Goal: Task Accomplishment & Management: Manage account settings

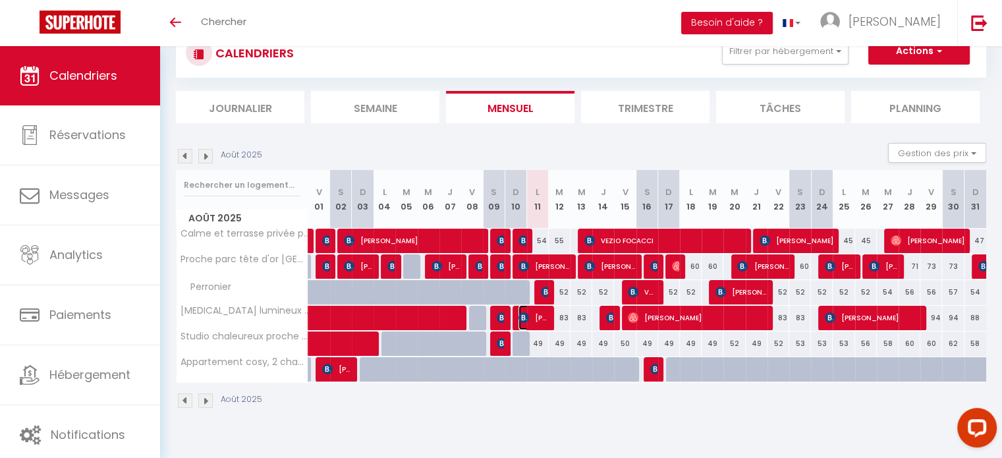
click at [535, 316] on span "[PERSON_NAME]" at bounding box center [533, 317] width 30 height 25
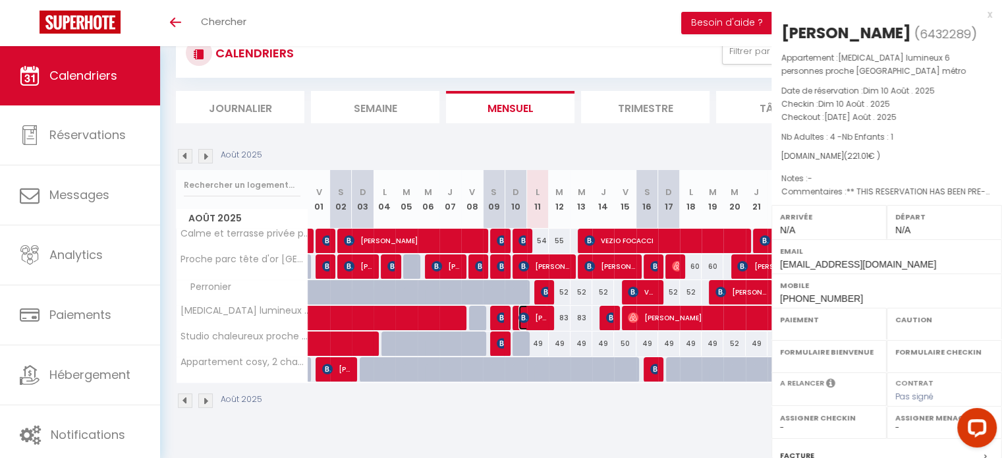
select select "OK"
select select "0"
select select "1"
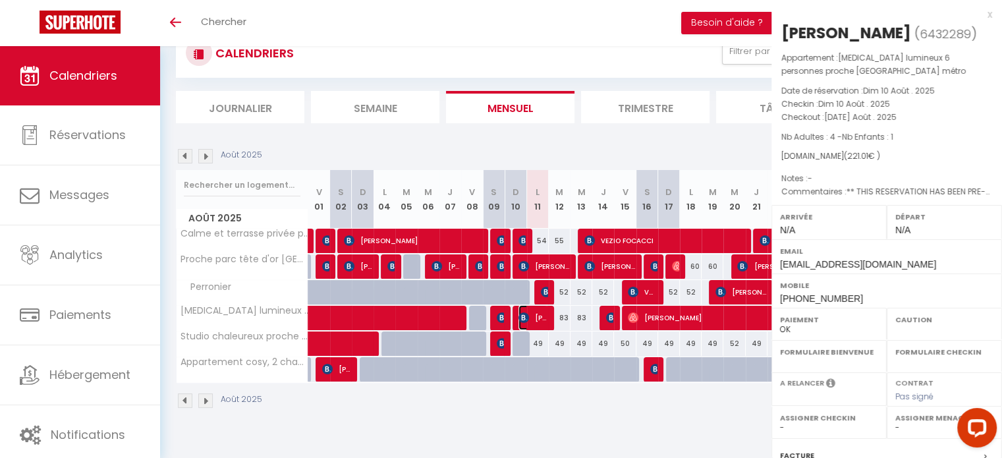
select select
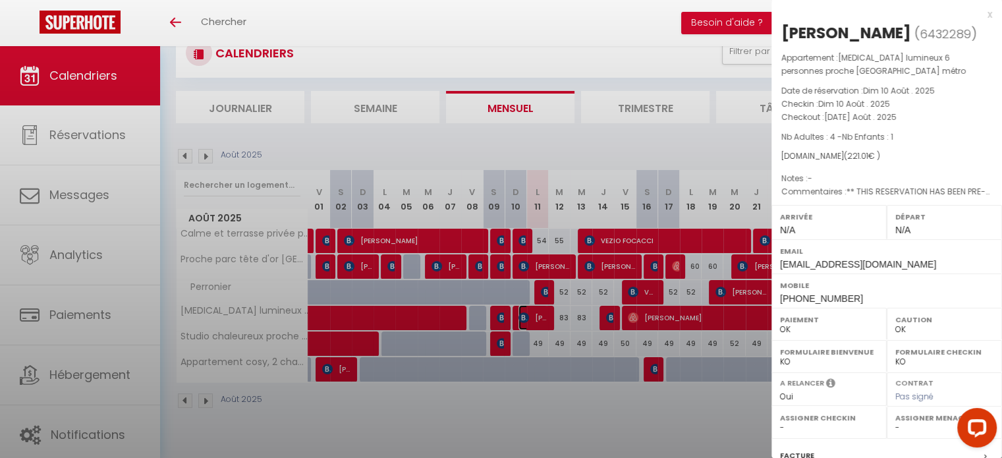
select select "38531"
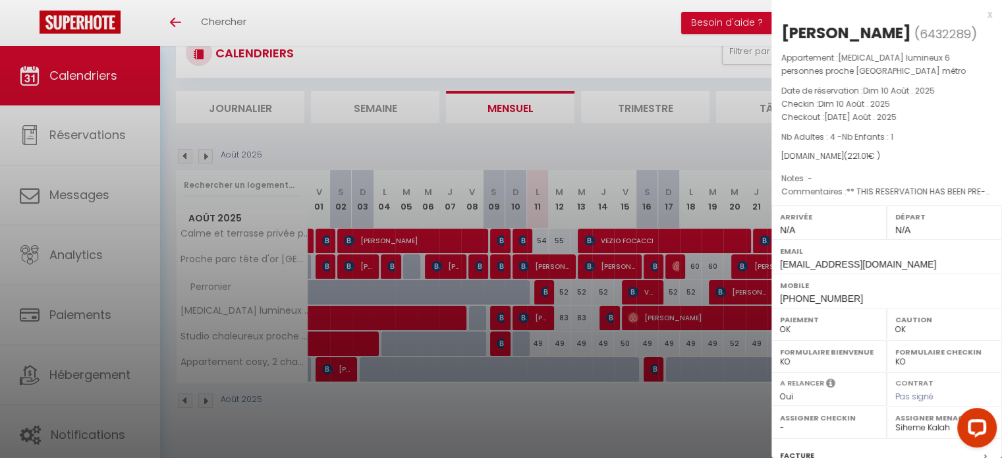
click at [524, 389] on div at bounding box center [501, 229] width 1002 height 458
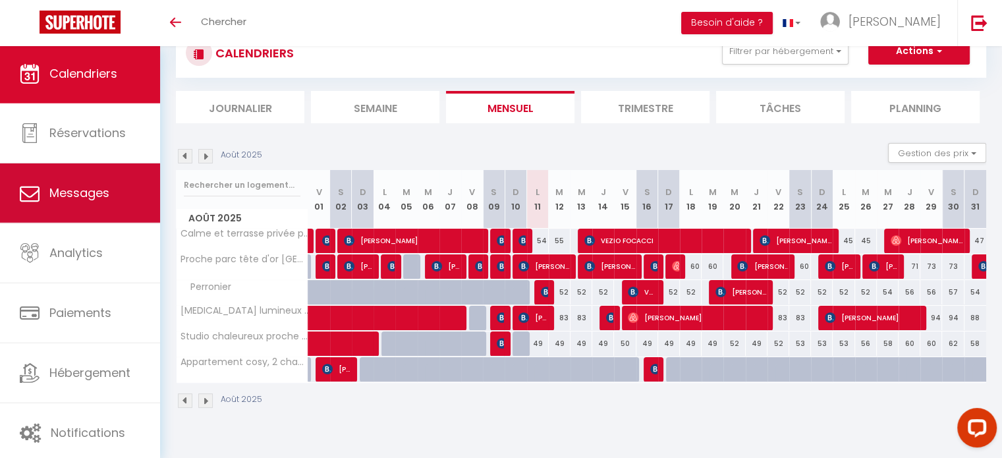
click at [59, 174] on link "Messages" at bounding box center [80, 192] width 160 height 59
select select "message"
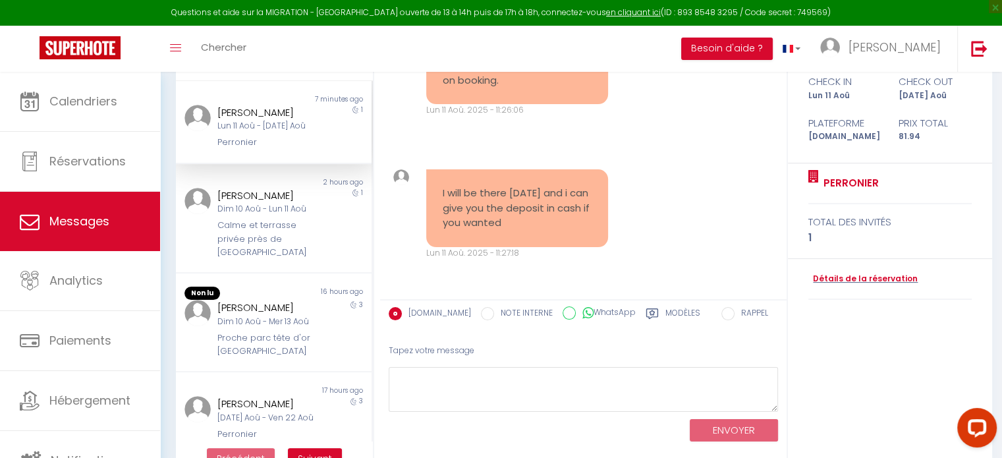
scroll to position [196, 0]
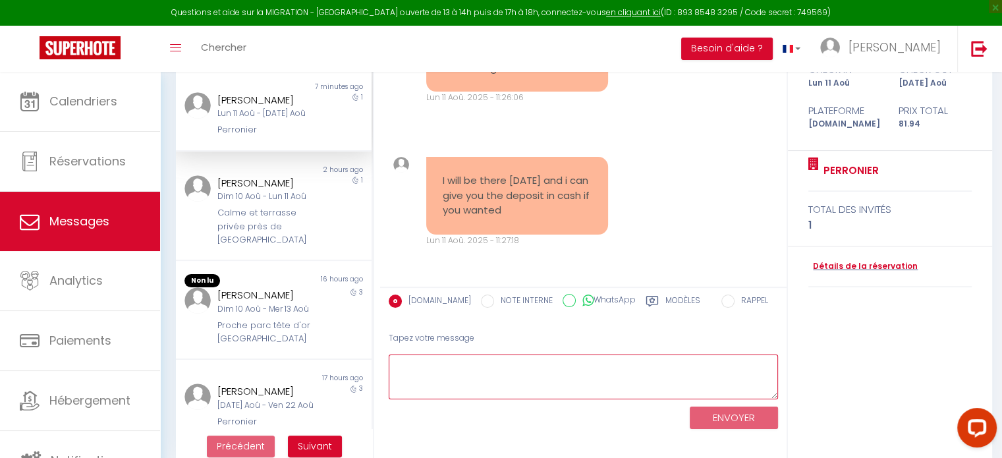
click at [472, 375] on textarea at bounding box center [583, 376] width 389 height 45
paste textarea "Hello, This is simply a credit card pre-authorization, handled in a fully profe…"
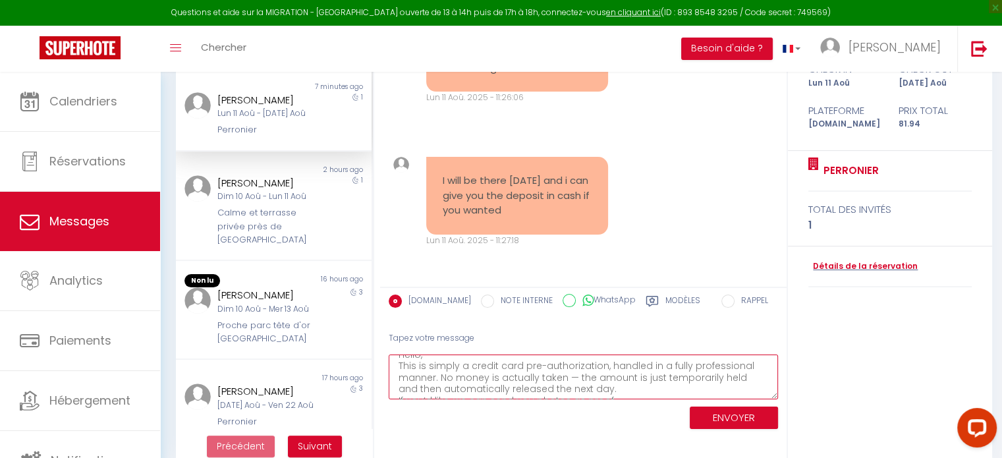
scroll to position [0, 0]
type textarea "Hello, This is simply a credit card pre-authorization, handled in a fully profe…"
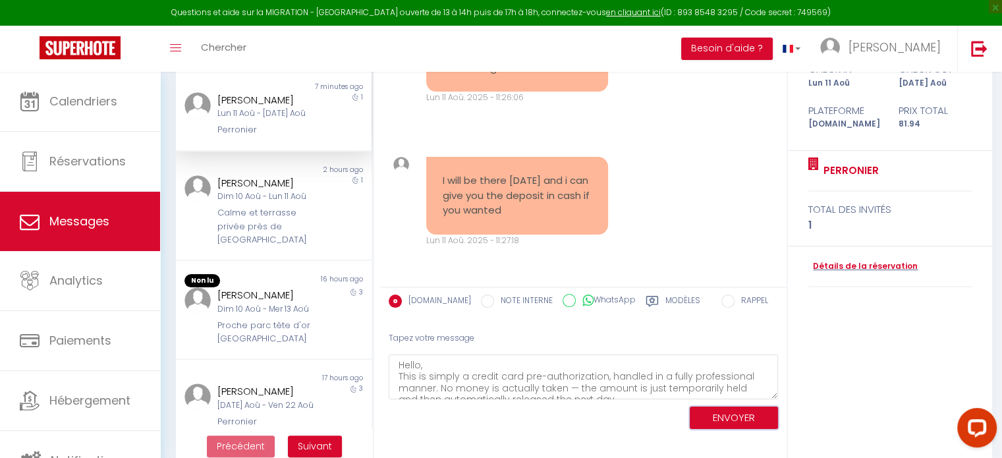
click at [713, 413] on button "ENVOYER" at bounding box center [734, 417] width 88 height 23
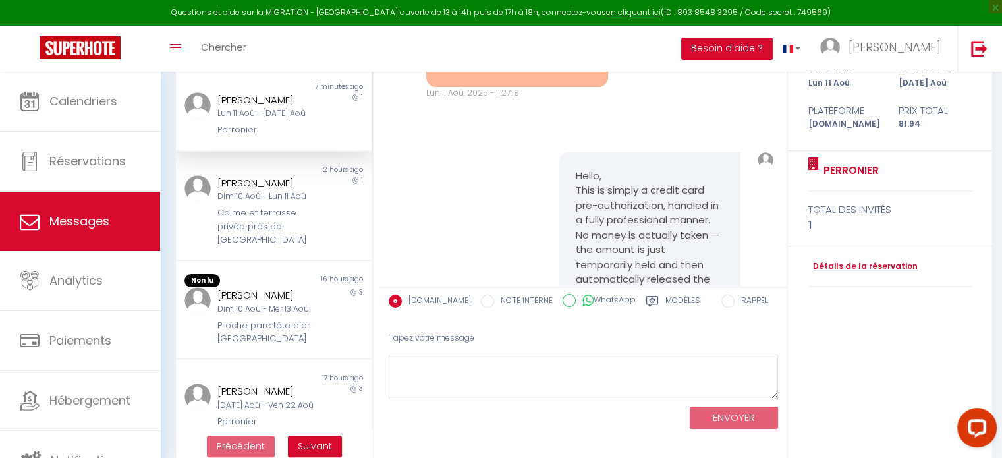
scroll to position [2270, 0]
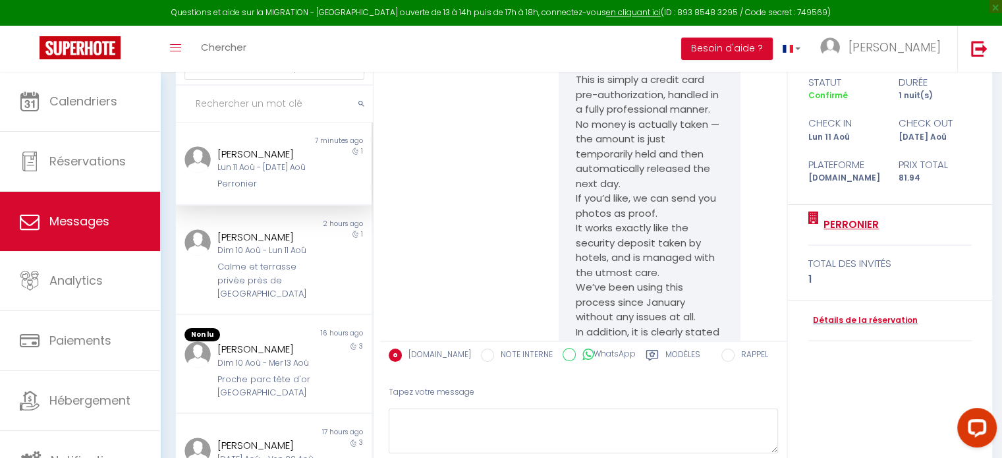
scroll to position [148, 0]
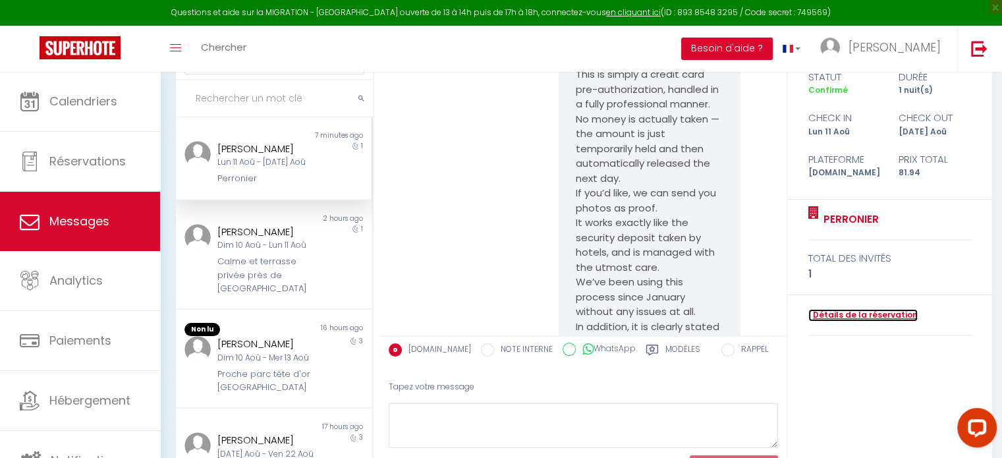
click at [835, 310] on link "Détails de la réservation" at bounding box center [862, 315] width 109 height 13
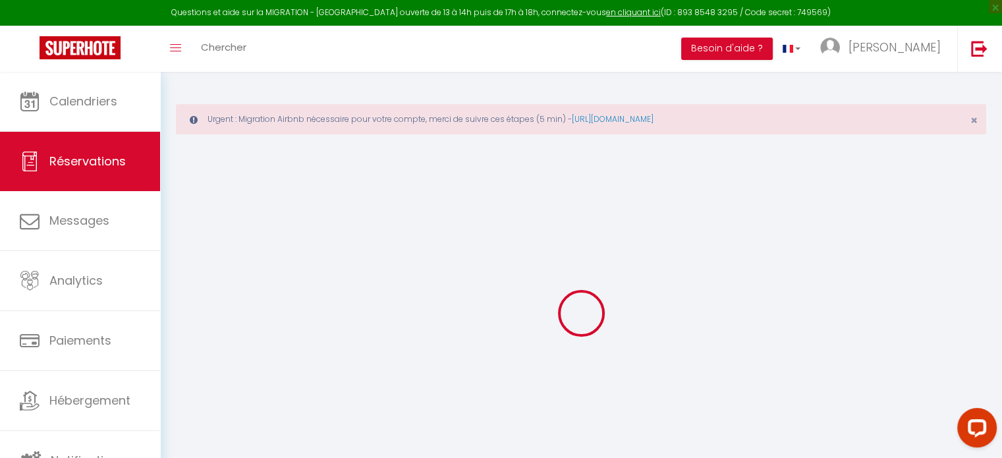
select select "0"
select select
checkbox input "false"
type textarea "** THIS RESERVATION HAS BEEN PRE-PAID ** BOOKING NOTE : Payment charge is EUR 1…"
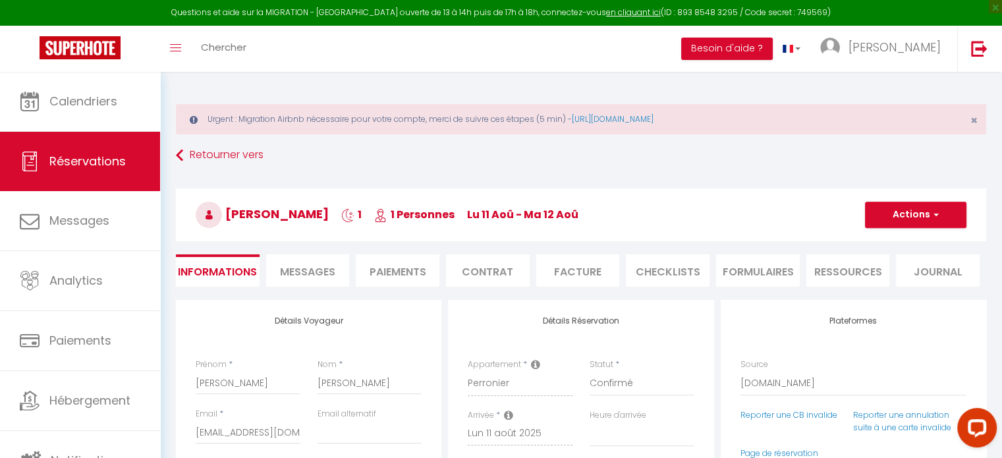
type input "35"
type input "1.91"
select select
checkbox input "false"
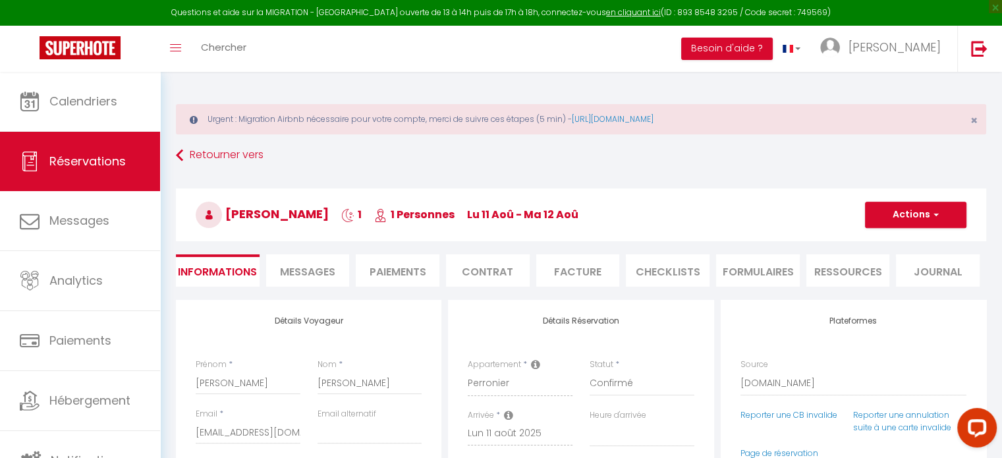
select select
click at [401, 266] on li "Paiements" at bounding box center [398, 270] width 84 height 32
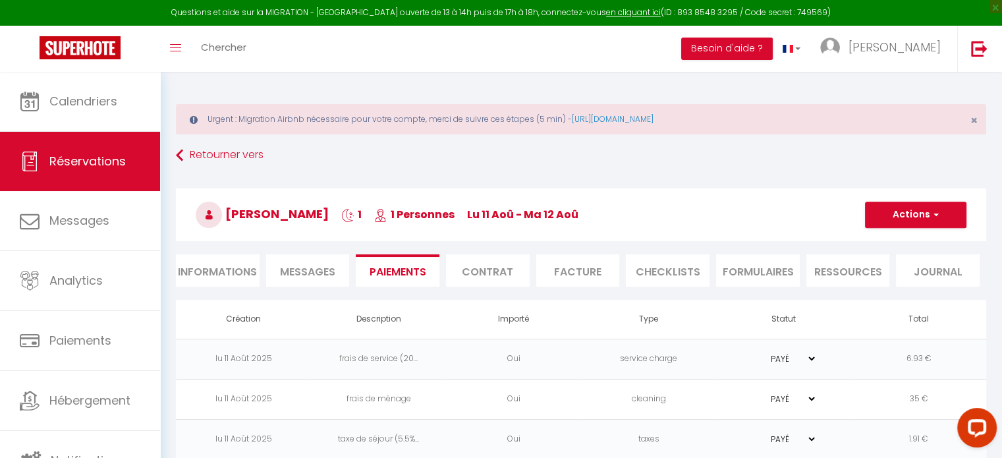
scroll to position [99, 0]
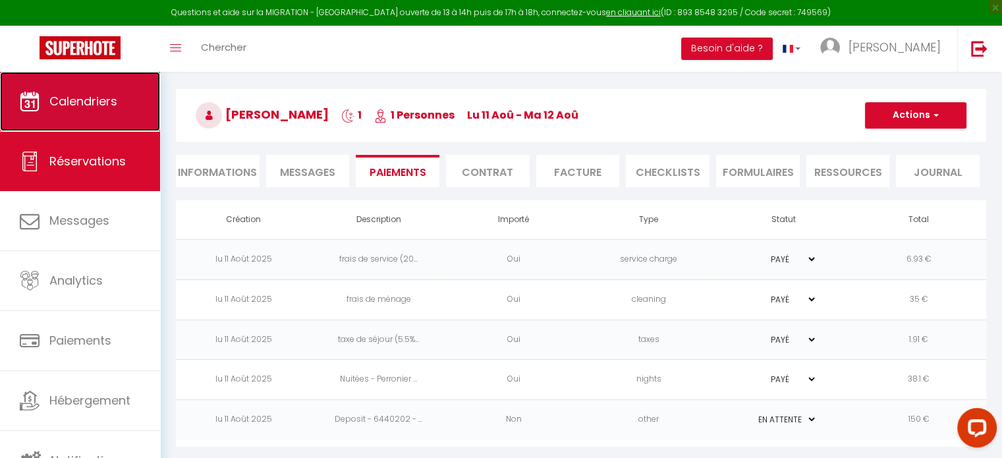
click at [65, 92] on link "Calendriers" at bounding box center [80, 101] width 160 height 59
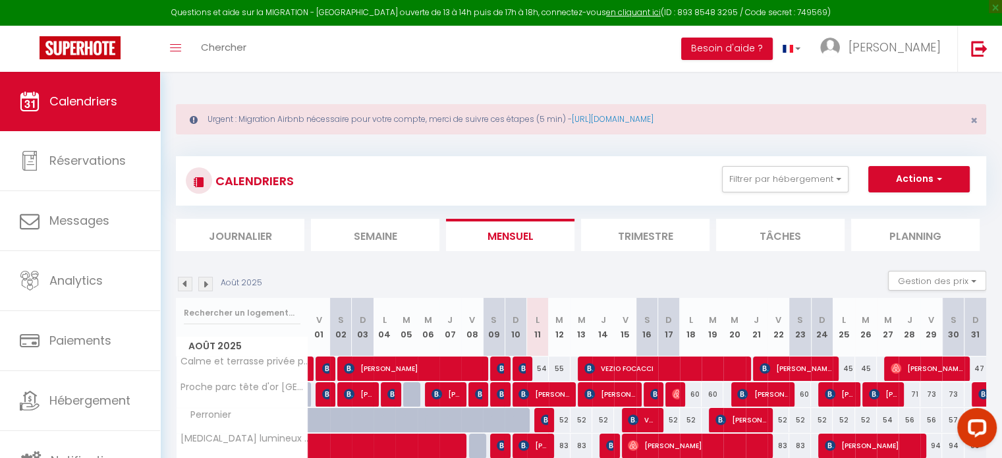
scroll to position [105, 0]
